Goal: Task Accomplishment & Management: Complete application form

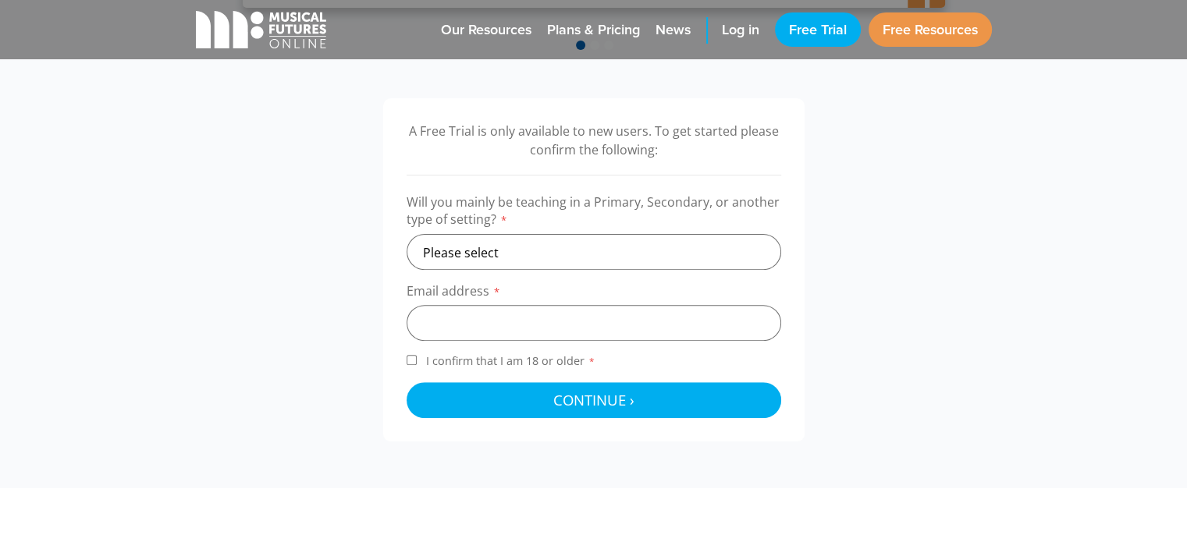
scroll to position [478, 0]
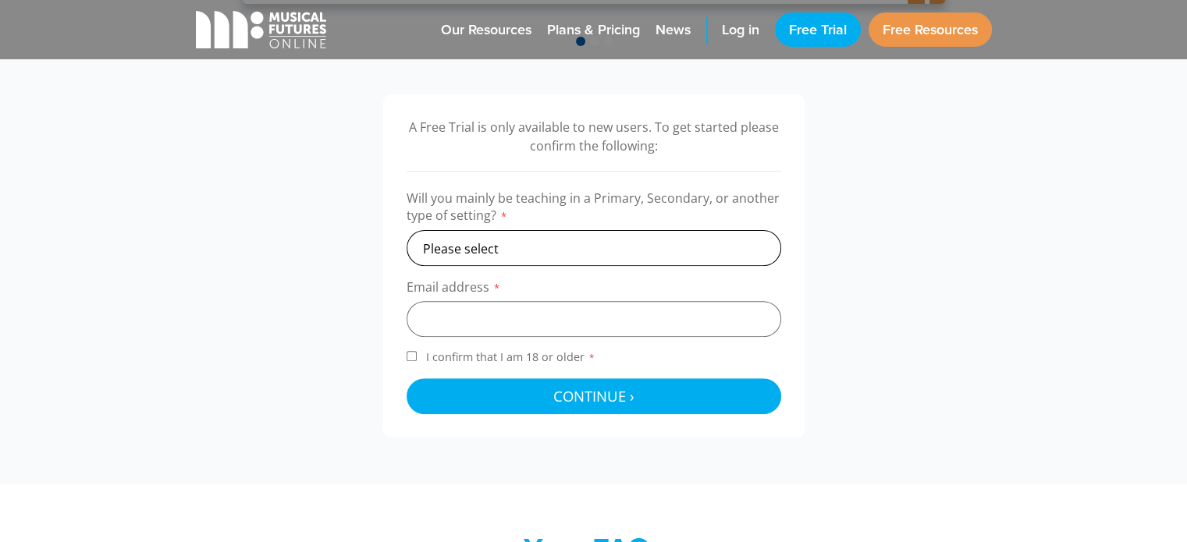
click at [642, 243] on select "Please select Primary Secondary Other" at bounding box center [594, 248] width 375 height 36
select select "secondary"
click at [407, 230] on select "Please select Primary Secondary Other" at bounding box center [594, 248] width 375 height 36
click at [620, 333] on input "email" at bounding box center [594, 319] width 375 height 36
type input "[EMAIL_ADDRESS][DOMAIN_NAME]"
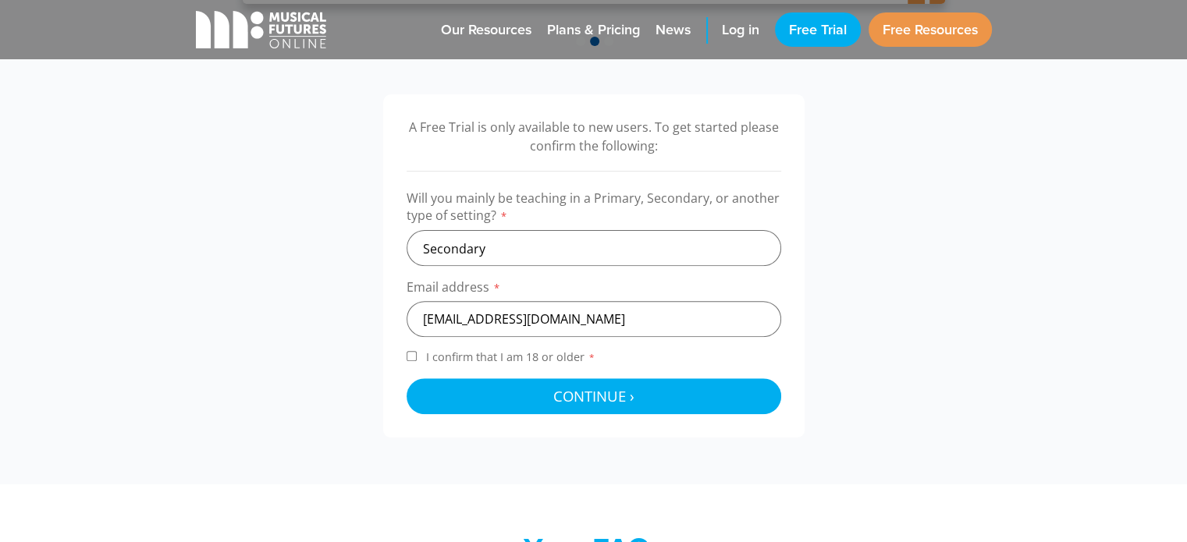
click at [543, 354] on span "I confirm that I am 18 or older *" at bounding box center [511, 357] width 176 height 15
click at [417, 354] on input "I confirm that I am 18 or older *" at bounding box center [412, 356] width 10 height 10
checkbox input "true"
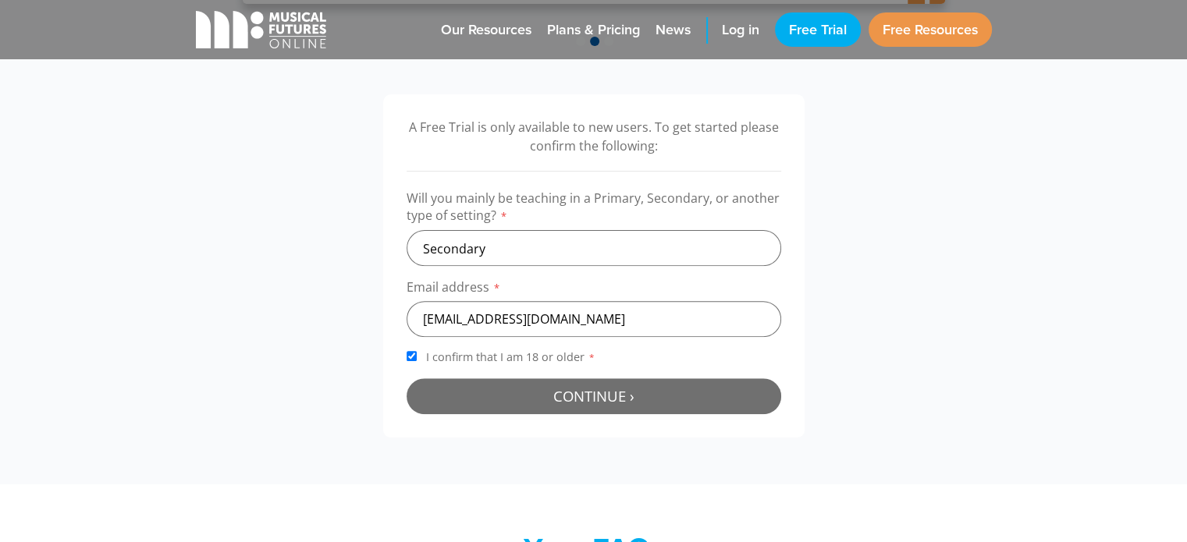
click at [560, 392] on span "Continue ›" at bounding box center [593, 396] width 81 height 20
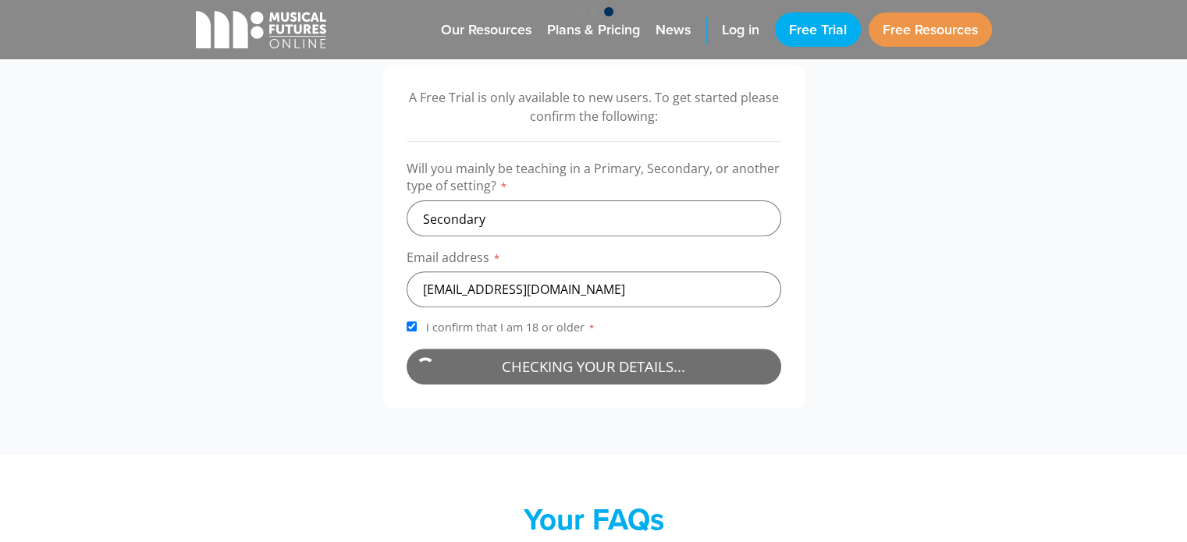
scroll to position [508, 0]
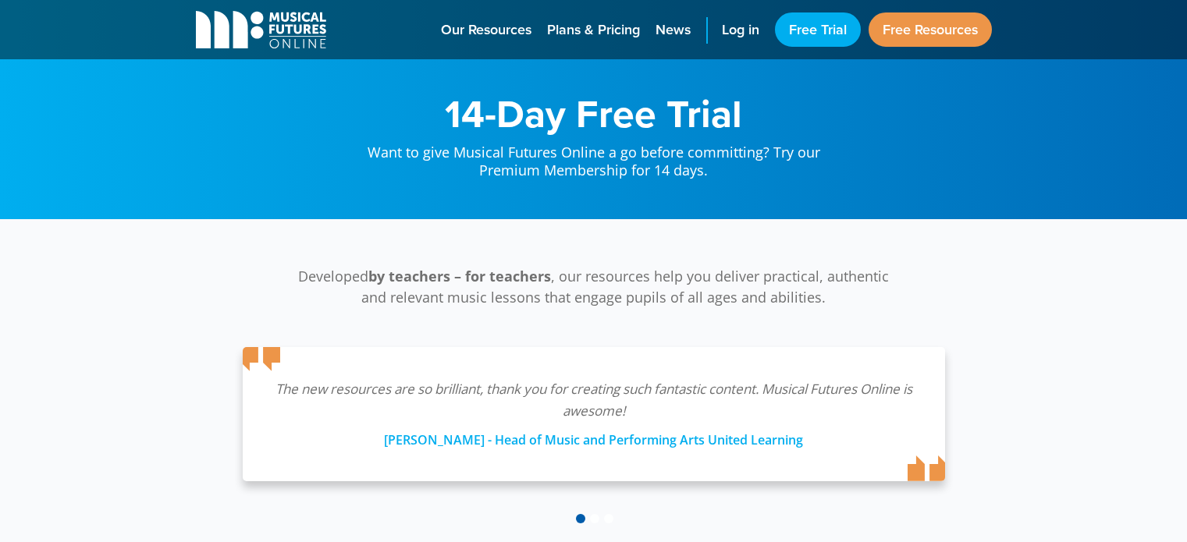
scroll to position [510, 0]
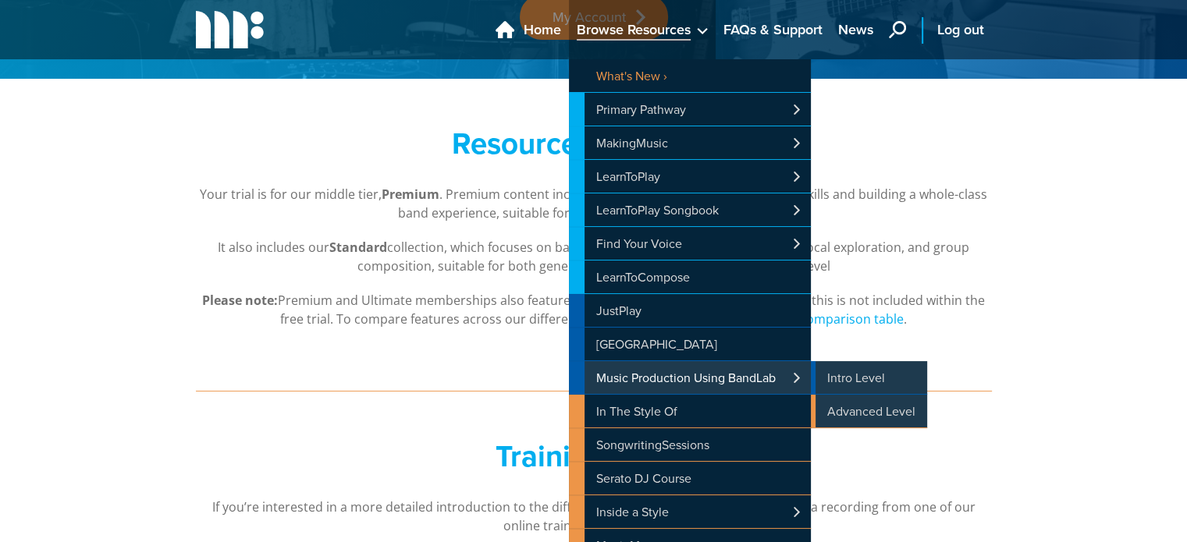
scroll to position [212, 0]
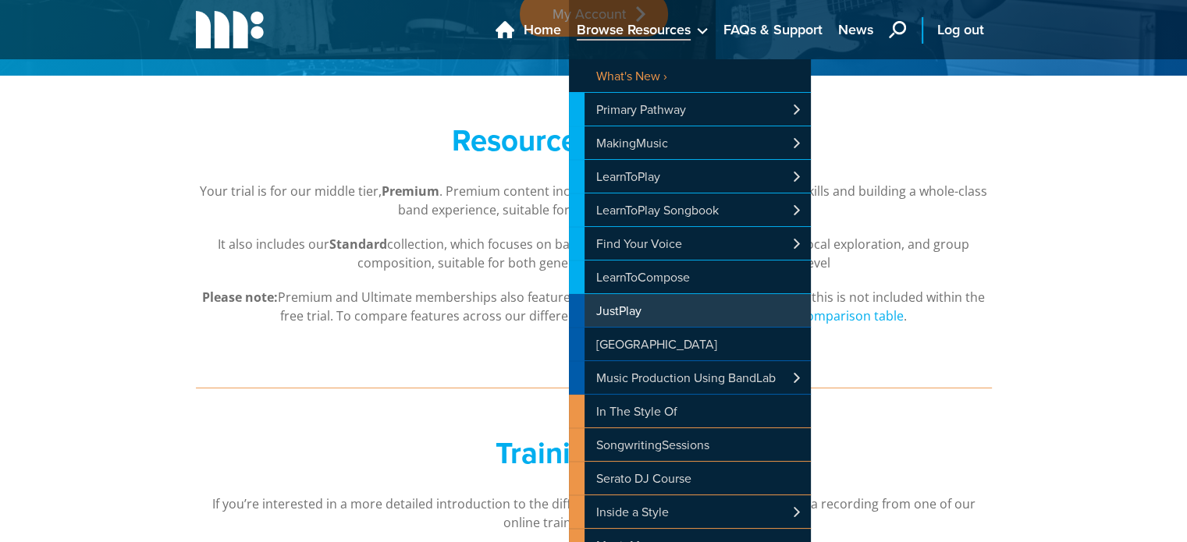
click at [656, 314] on link "JustPlay" at bounding box center [690, 310] width 242 height 33
